Goal: Transaction & Acquisition: Purchase product/service

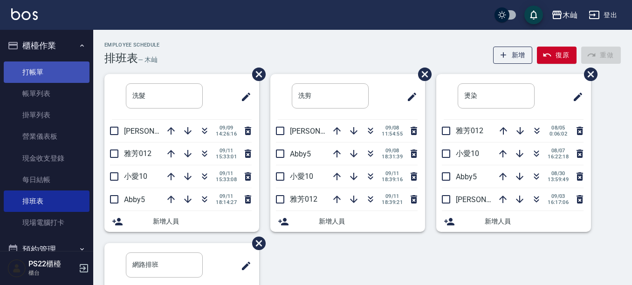
click at [27, 76] on link "打帳單" at bounding box center [47, 72] width 86 height 21
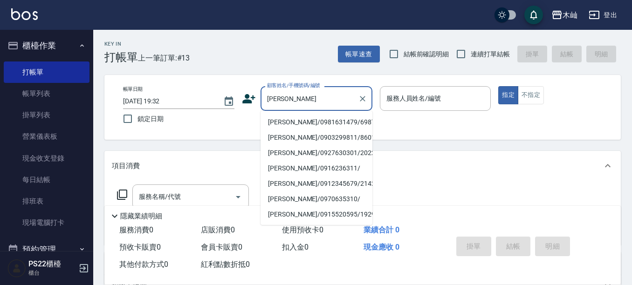
click at [302, 126] on li "[PERSON_NAME]/0981631479/6987" at bounding box center [317, 122] width 112 height 15
type input "[PERSON_NAME]/0981631479/6987"
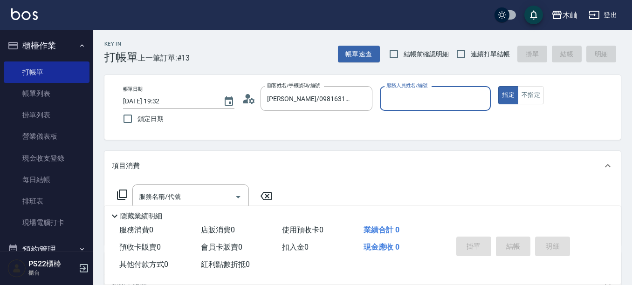
type input "小愛-10"
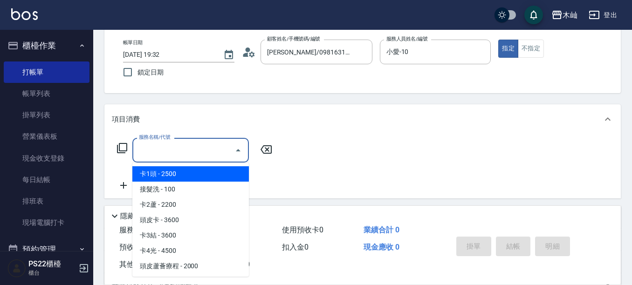
click at [188, 145] on input "服務名稱/代號" at bounding box center [184, 150] width 94 height 16
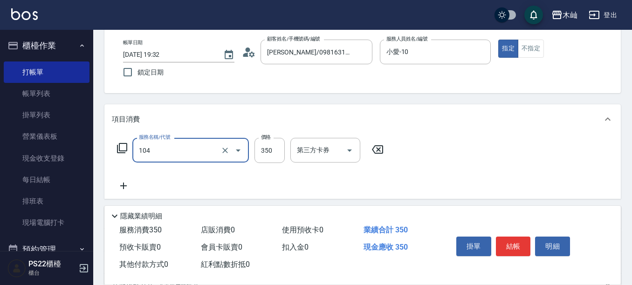
type input "B級單剪(104)"
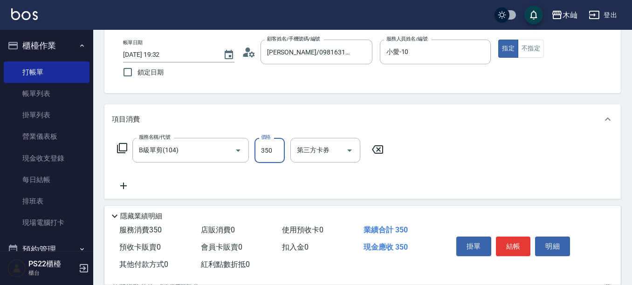
click at [522, 243] on button "結帳" at bounding box center [513, 247] width 35 height 20
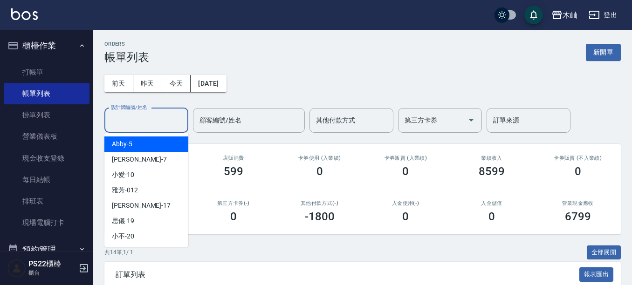
drag, startPoint x: 138, startPoint y: 124, endPoint x: 141, endPoint y: 111, distance: 13.0
click at [138, 123] on input "設計師編號/姓名" at bounding box center [147, 120] width 76 height 16
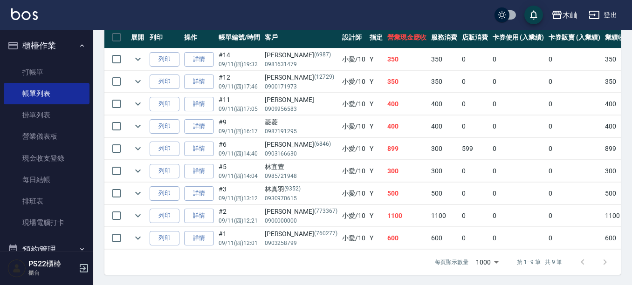
scroll to position [270, 0]
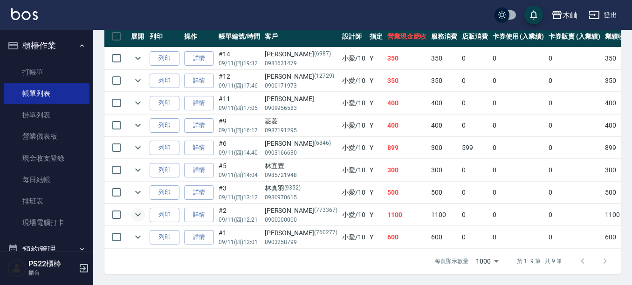
type input "小愛-10"
click at [133, 209] on icon "expand row" at bounding box center [137, 214] width 11 height 11
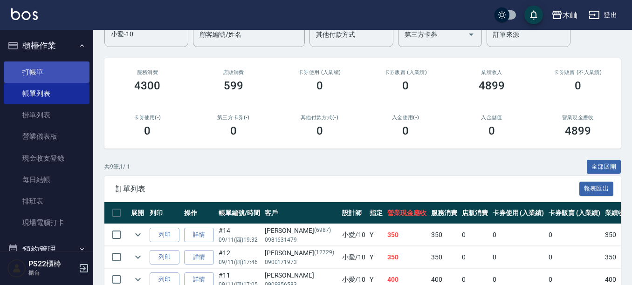
scroll to position [0, 0]
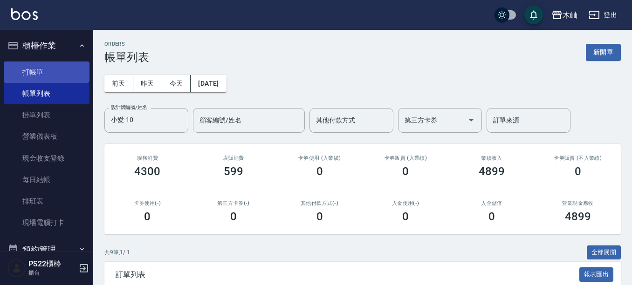
click at [25, 75] on link "打帳單" at bounding box center [47, 72] width 86 height 21
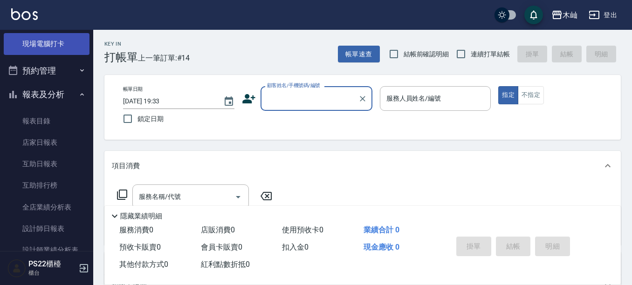
scroll to position [186, 0]
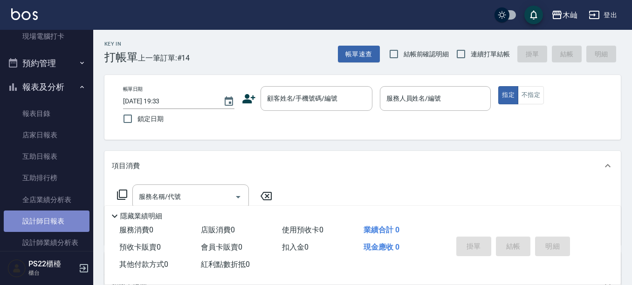
click at [55, 225] on link "設計師日報表" at bounding box center [47, 221] width 86 height 21
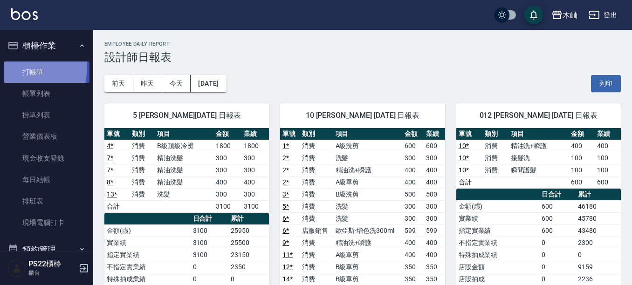
click at [4, 66] on link "打帳單" at bounding box center [47, 72] width 86 height 21
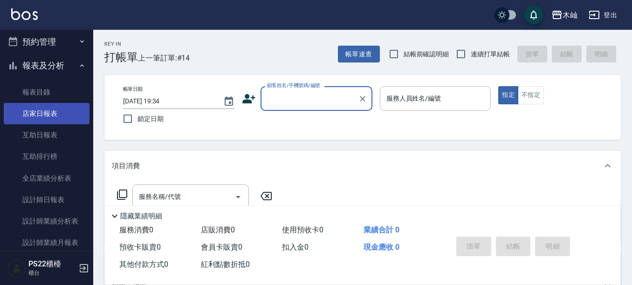
scroll to position [233, 0]
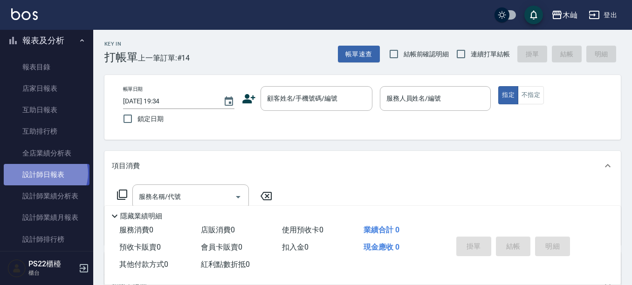
click at [45, 173] on link "設計師日報表" at bounding box center [47, 174] width 86 height 21
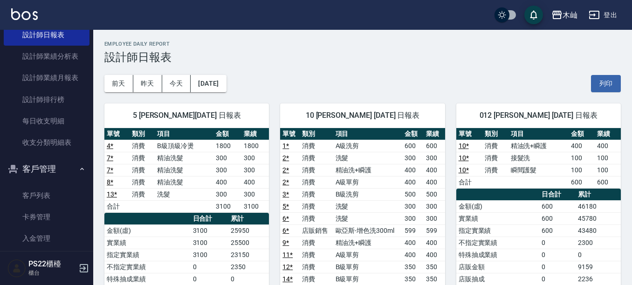
scroll to position [419, 0]
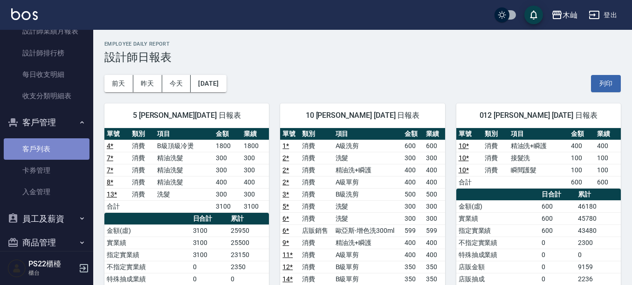
click at [48, 150] on link "客戶列表" at bounding box center [47, 148] width 86 height 21
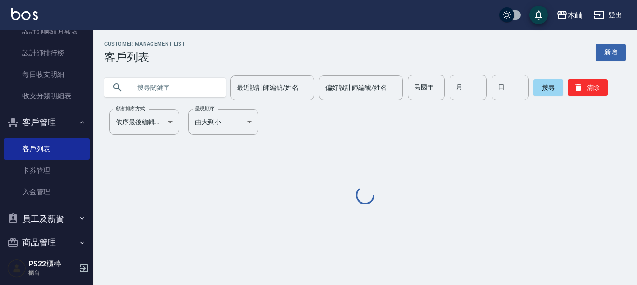
click at [160, 88] on input "text" at bounding box center [175, 87] width 88 height 25
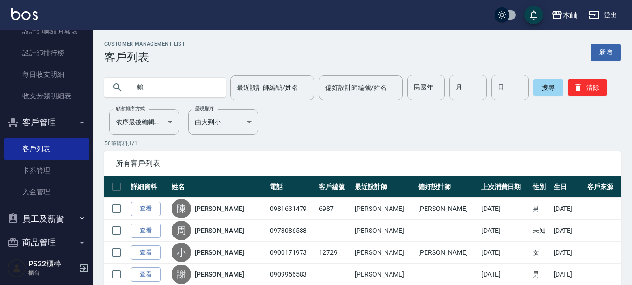
type input "賴"
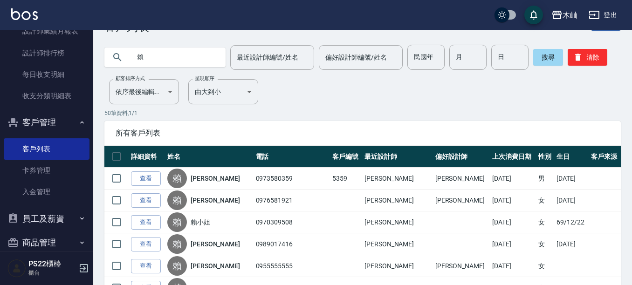
scroll to position [47, 0]
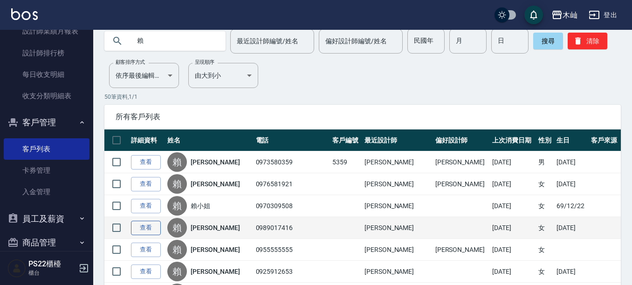
click at [152, 226] on link "查看" at bounding box center [146, 228] width 30 height 14
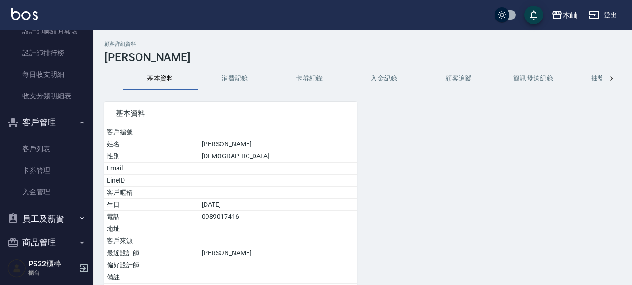
click at [235, 75] on button "消費記錄" at bounding box center [235, 79] width 75 height 22
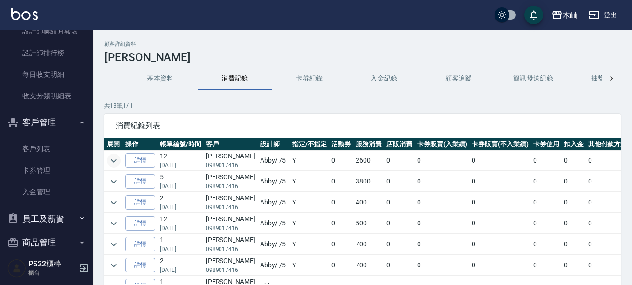
click at [114, 158] on icon "expand row" at bounding box center [113, 160] width 11 height 11
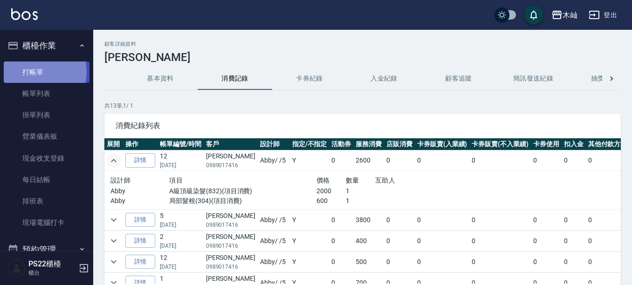
click at [38, 72] on link "打帳單" at bounding box center [47, 72] width 86 height 21
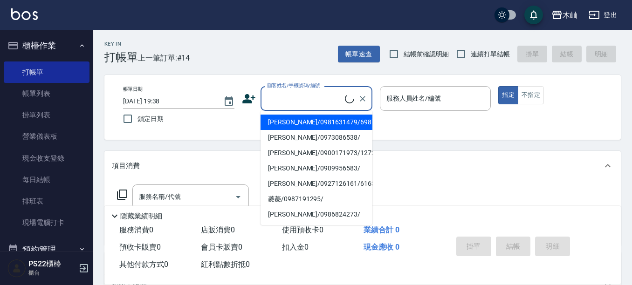
drag, startPoint x: 323, startPoint y: 97, endPoint x: 314, endPoint y: 92, distance: 9.8
click at [323, 97] on input "顧客姓名/手機號碼/編號" at bounding box center [305, 98] width 80 height 16
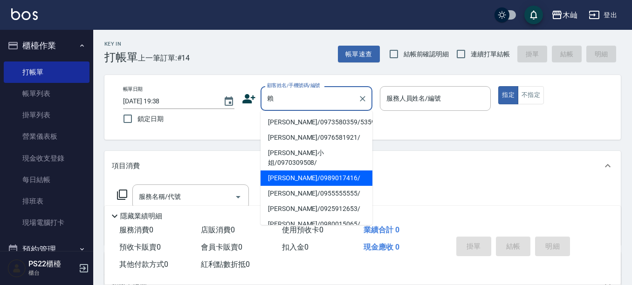
click at [341, 171] on li "[PERSON_NAME]/0989017416/" at bounding box center [317, 178] width 112 height 15
type input "[PERSON_NAME]/0989017416/"
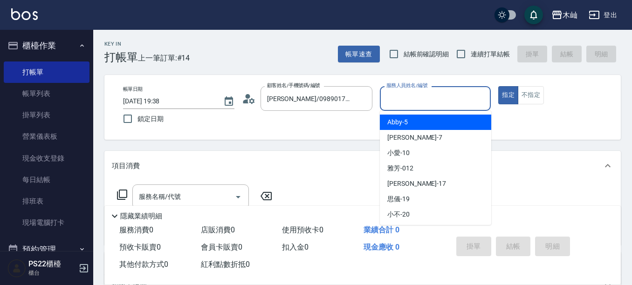
click at [402, 92] on input "服務人員姓名/編號" at bounding box center [435, 98] width 103 height 16
click at [396, 123] on span "Abby -5" at bounding box center [397, 122] width 21 height 10
type input "Abby-5"
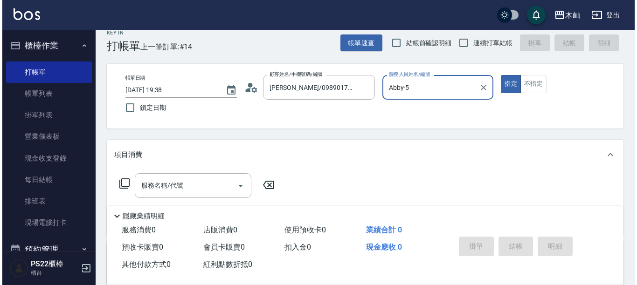
scroll to position [93, 0]
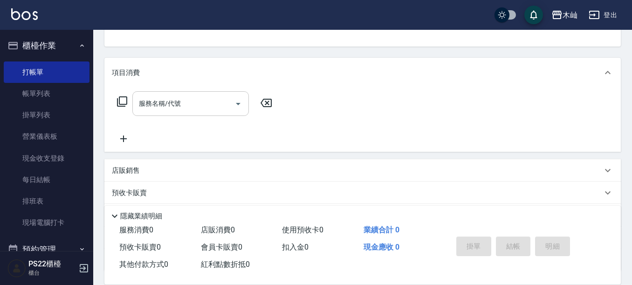
click at [165, 99] on div "服務名稱/代號 服務名稱/代號" at bounding box center [190, 103] width 117 height 25
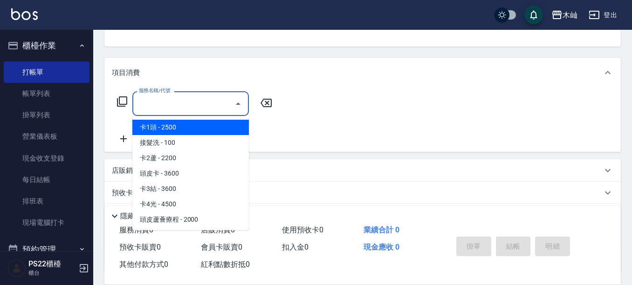
click at [121, 101] on icon at bounding box center [122, 101] width 11 height 11
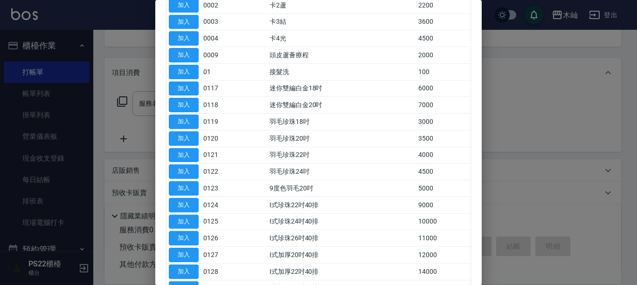
scroll to position [0, 0]
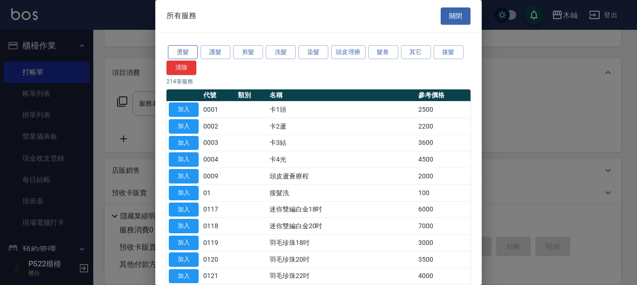
click at [172, 54] on button "燙髮" at bounding box center [183, 52] width 30 height 14
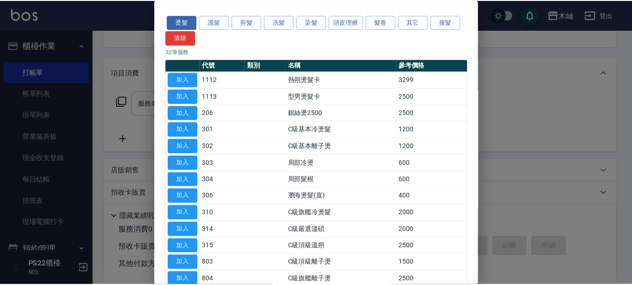
scroll to position [28, 0]
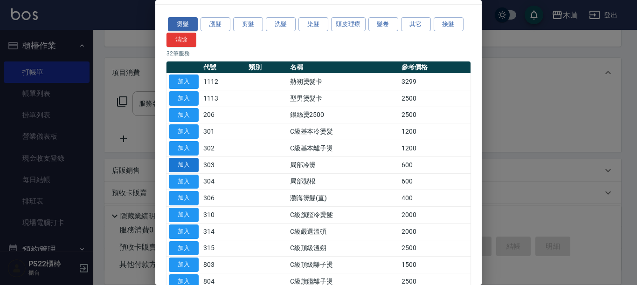
click at [177, 164] on button "加入" at bounding box center [184, 165] width 30 height 14
type input "局部冷燙(303)"
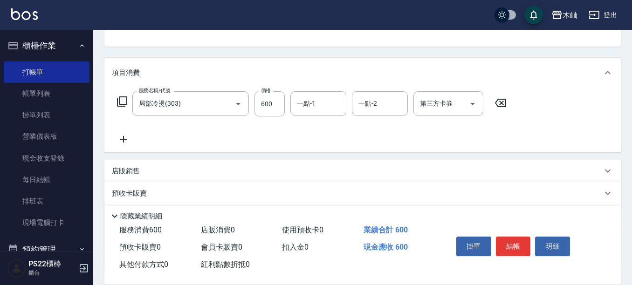
click at [124, 140] on icon at bounding box center [123, 139] width 7 height 7
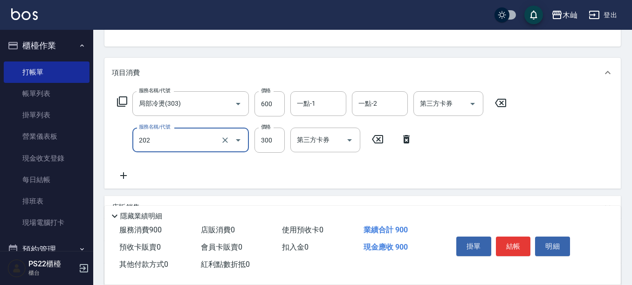
type input "單剪(202)"
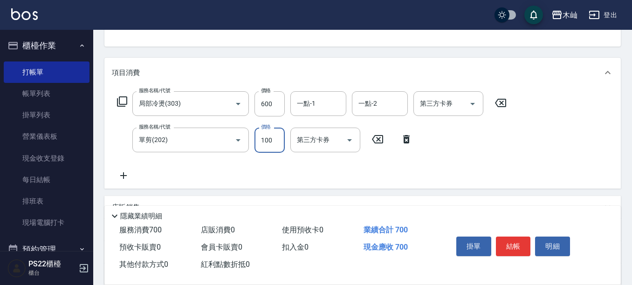
type input "100"
click at [523, 242] on button "結帳" at bounding box center [513, 247] width 35 height 20
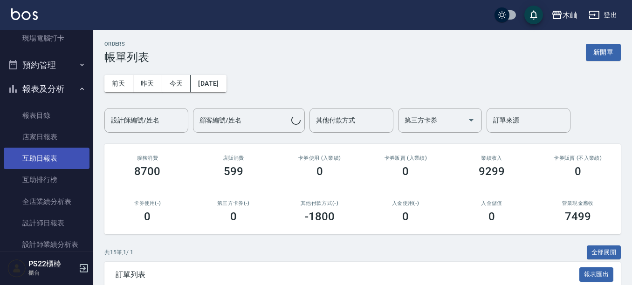
scroll to position [186, 0]
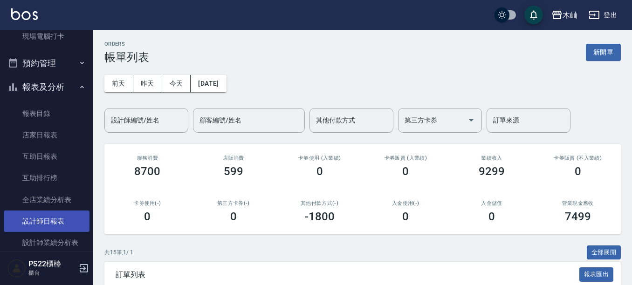
click at [43, 218] on link "設計師日報表" at bounding box center [47, 221] width 86 height 21
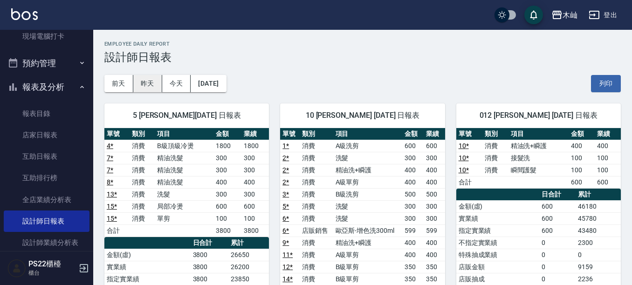
click at [150, 83] on button "昨天" at bounding box center [147, 83] width 29 height 17
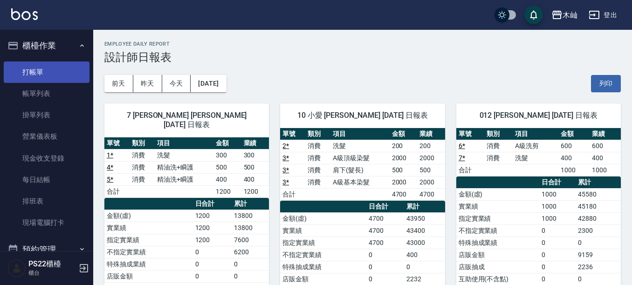
click at [52, 76] on link "打帳單" at bounding box center [47, 72] width 86 height 21
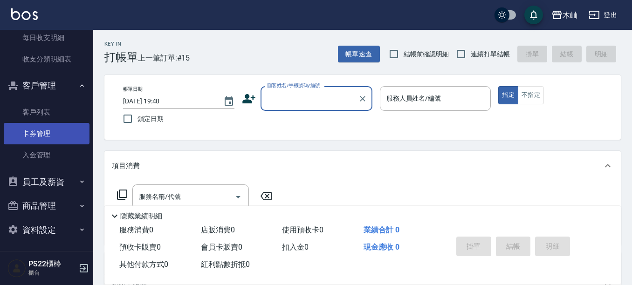
scroll to position [458, 0]
